Goal: Obtain resource: Download file/media

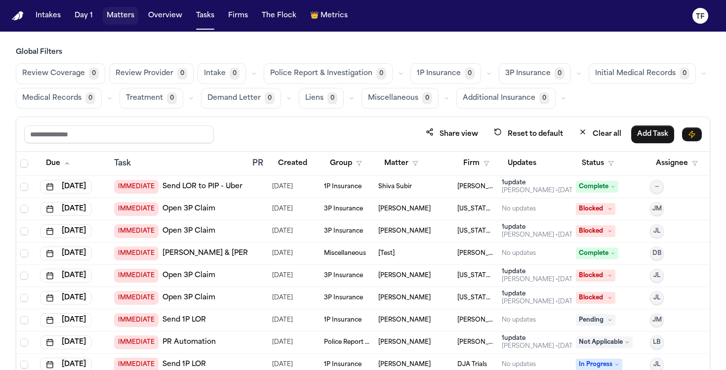
click at [104, 22] on button "Matters" at bounding box center [121, 16] width 36 height 18
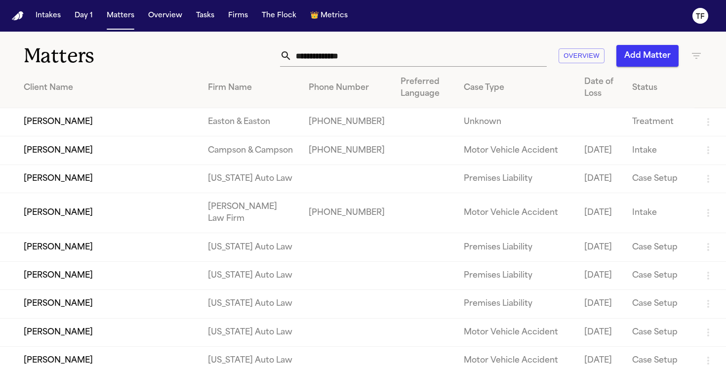
click at [385, 59] on input "text" at bounding box center [419, 56] width 255 height 22
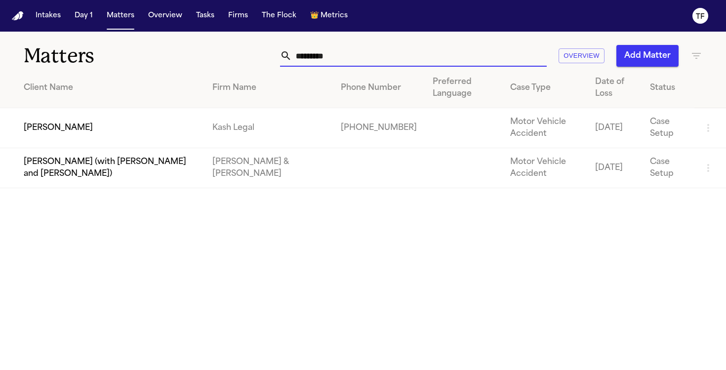
type input "********"
click at [148, 114] on td "[PERSON_NAME]" at bounding box center [102, 128] width 204 height 40
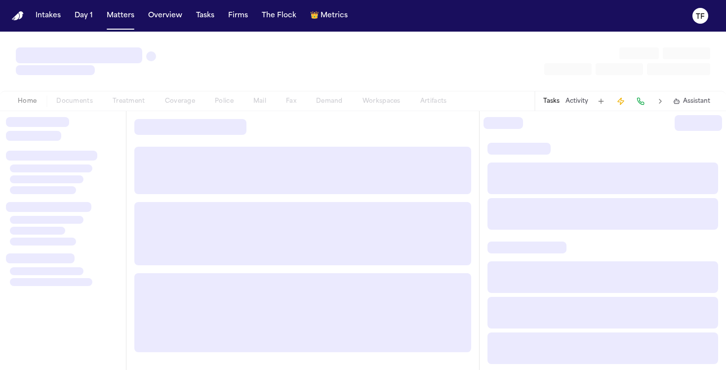
click at [148, 114] on div at bounding box center [302, 235] width 353 height 249
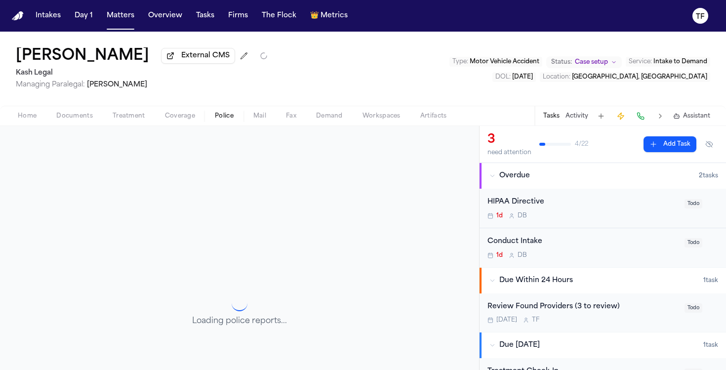
click at [227, 114] on span "Police" at bounding box center [224, 116] width 19 height 8
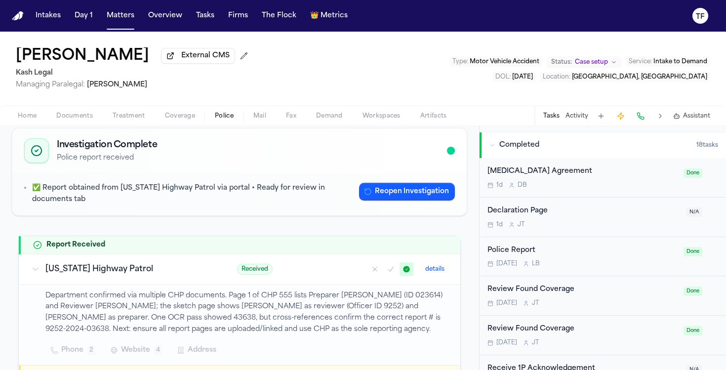
scroll to position [285, 0]
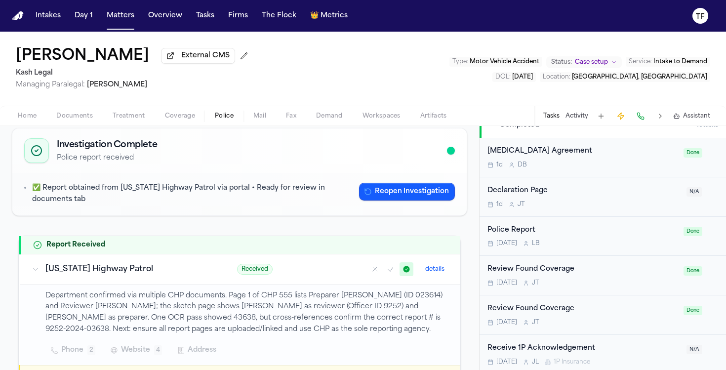
click at [68, 119] on span "Documents" at bounding box center [74, 116] width 37 height 8
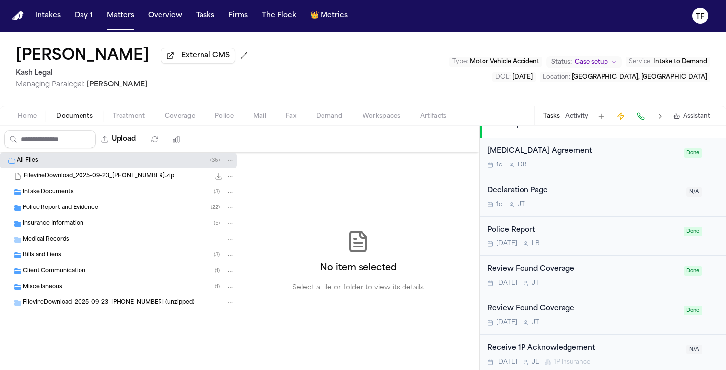
click at [81, 218] on div "Insurance Information ( 5 )" at bounding box center [118, 224] width 237 height 16
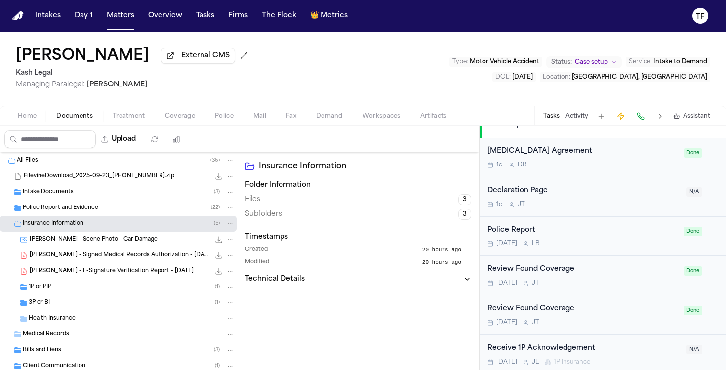
click at [81, 212] on div "Police Report and Evidence ( 22 )" at bounding box center [129, 207] width 212 height 9
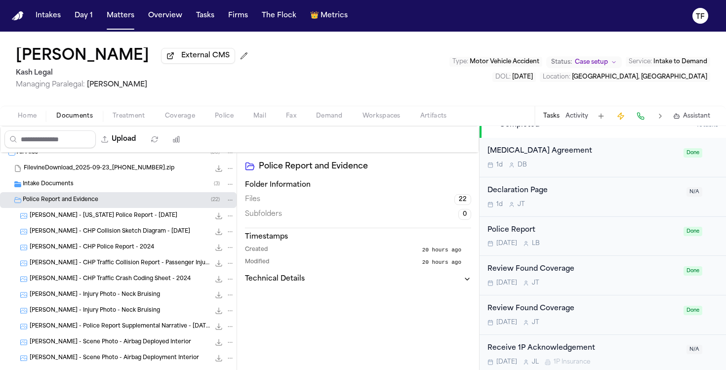
scroll to position [16, 0]
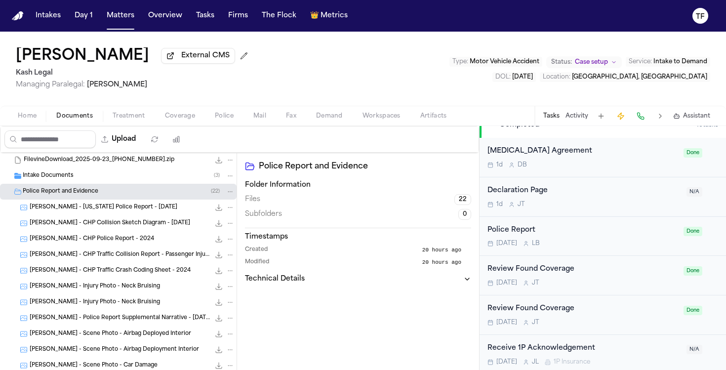
click at [117, 209] on span "[PERSON_NAME] - [US_STATE] Police Report - [DATE]" at bounding box center [104, 207] width 148 height 8
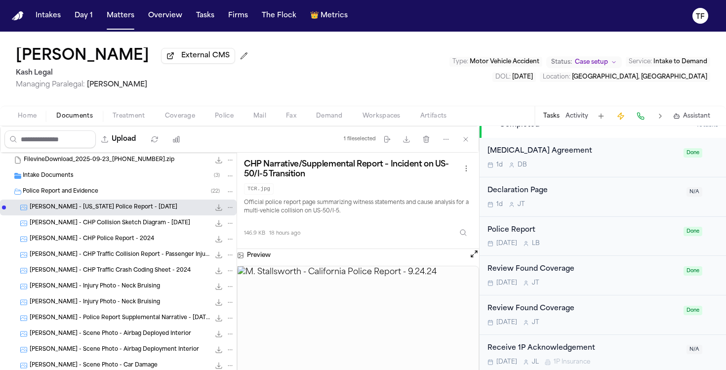
click at [215, 211] on icon "File: M. Stallsworth - California Police Report - 9.24.24" at bounding box center [219, 207] width 8 height 8
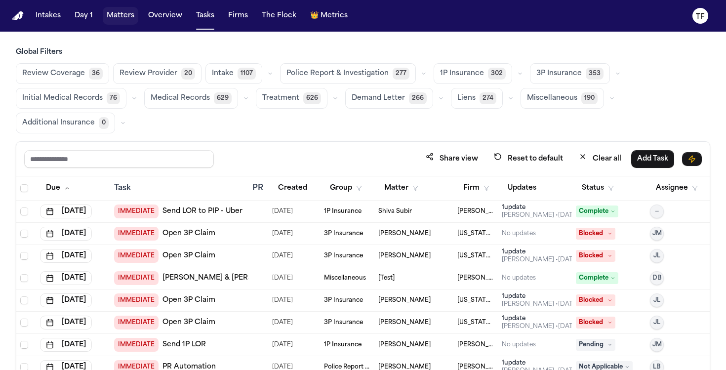
click at [135, 22] on button "Matters" at bounding box center [121, 16] width 36 height 18
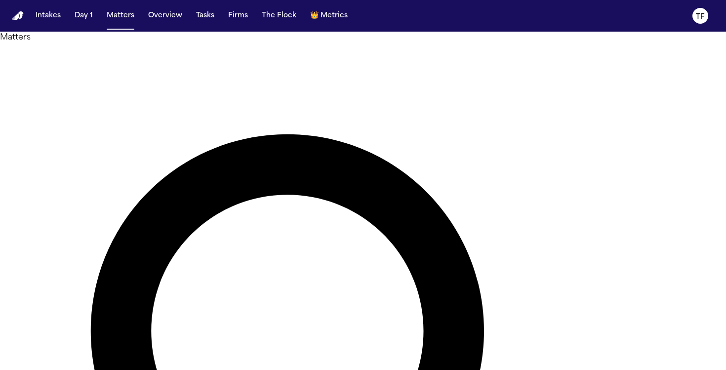
type input "**********"
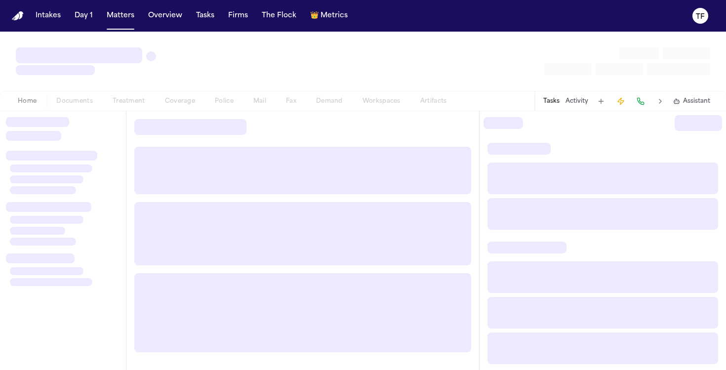
click at [48, 107] on div "Home Documents Treatment Coverage Police Mail Fax Demand Workspaces Artifacts T…" at bounding box center [363, 101] width 726 height 20
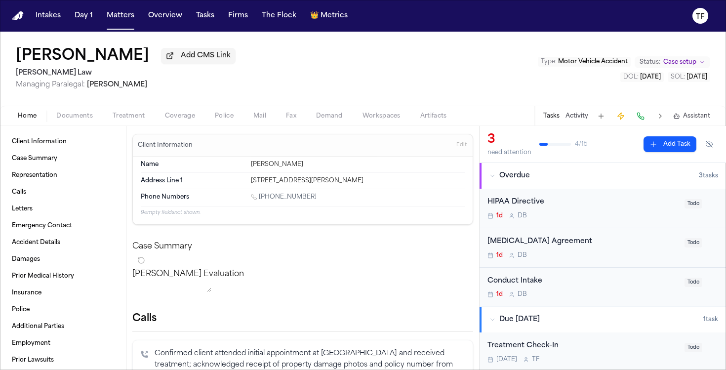
click at [77, 120] on span "Documents" at bounding box center [74, 116] width 37 height 8
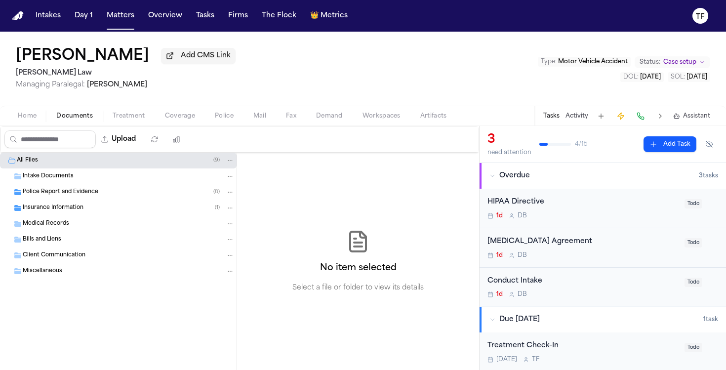
click at [101, 192] on div "Police Report and Evidence ( 8 )" at bounding box center [129, 192] width 212 height 9
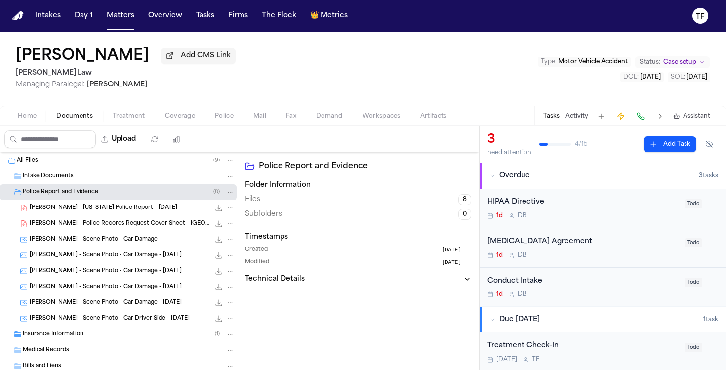
click at [105, 209] on span "D. Wilson - Georgia Police Report - 9.20.25" at bounding box center [104, 208] width 148 height 8
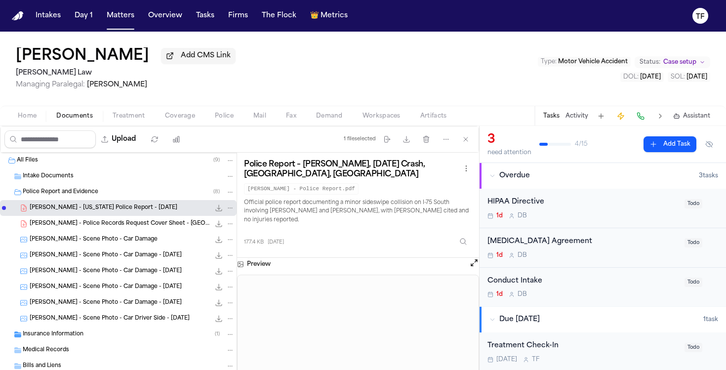
click at [476, 268] on button "Open preview" at bounding box center [474, 263] width 10 height 10
